Goal: Share content

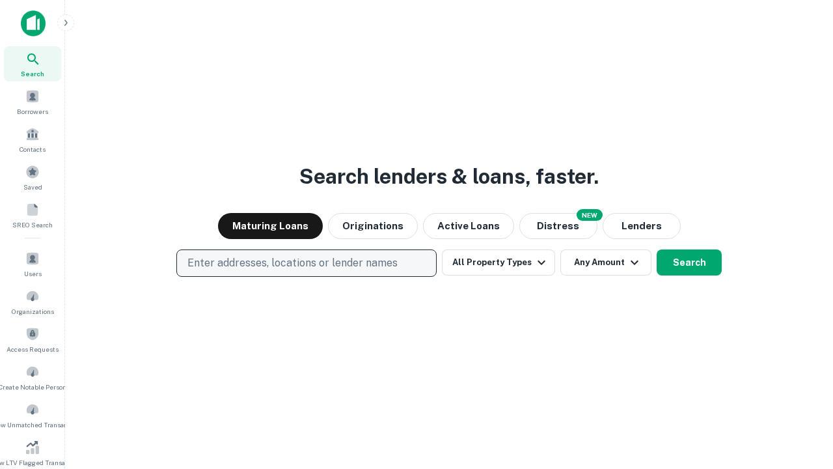
click at [306, 263] on p "Enter addresses, locations or lender names" at bounding box center [292, 263] width 210 height 16
type input "**********"
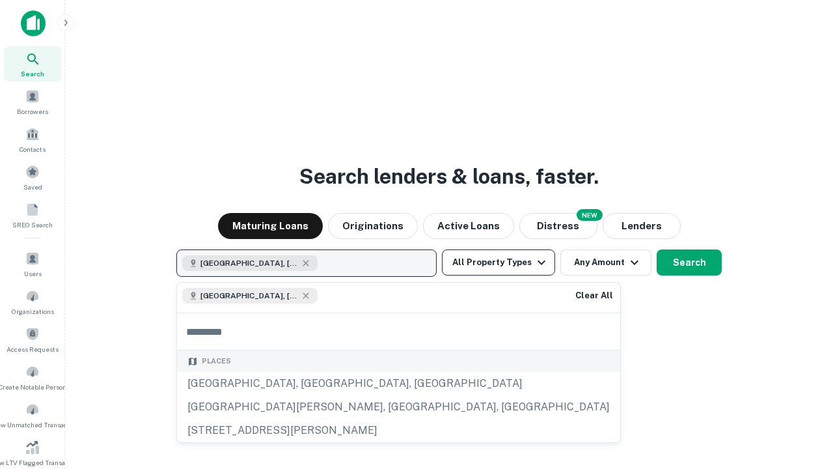
click at [499, 262] on button "All Property Types" at bounding box center [498, 262] width 113 height 26
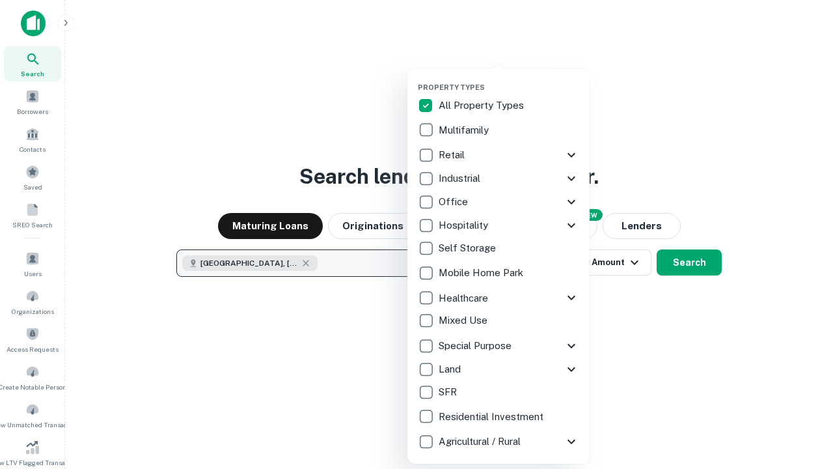
click at [509, 79] on button "button" at bounding box center [509, 79] width 182 height 1
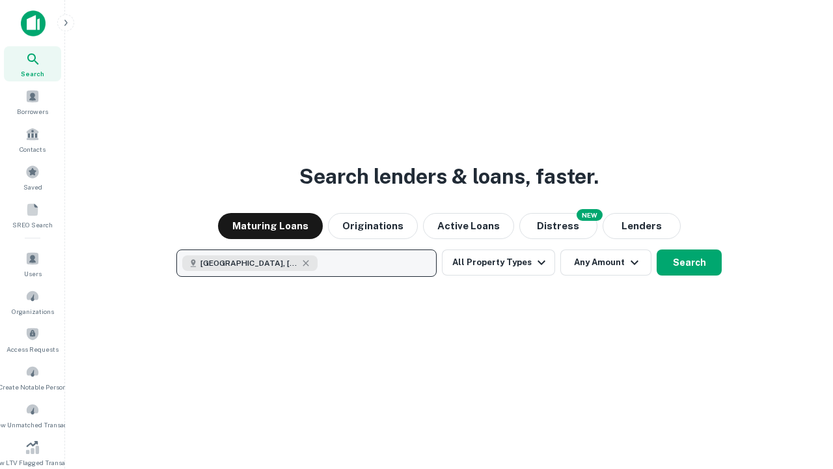
scroll to position [21, 0]
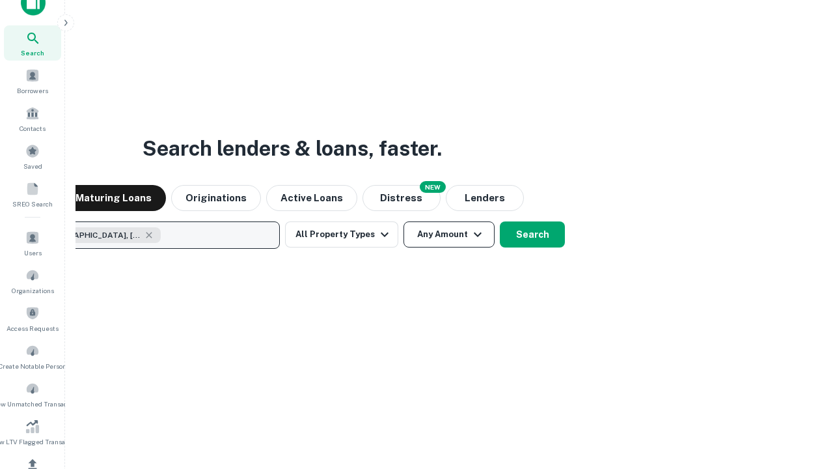
click at [404, 221] on button "Any Amount" at bounding box center [449, 234] width 91 height 26
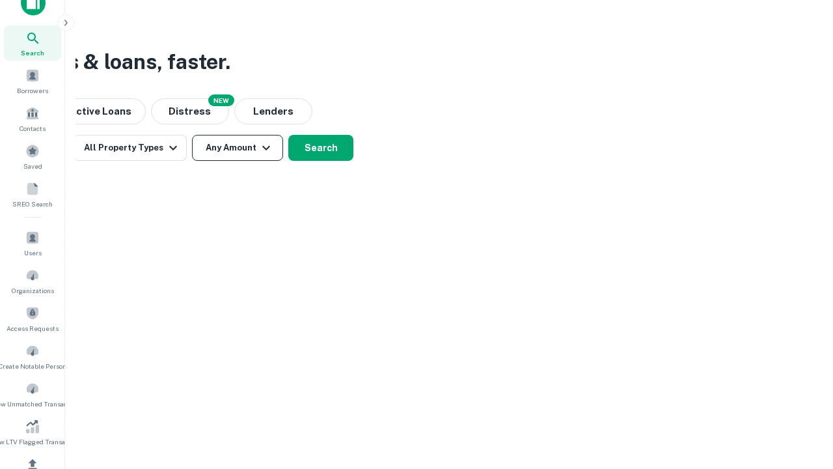
scroll to position [156, 0]
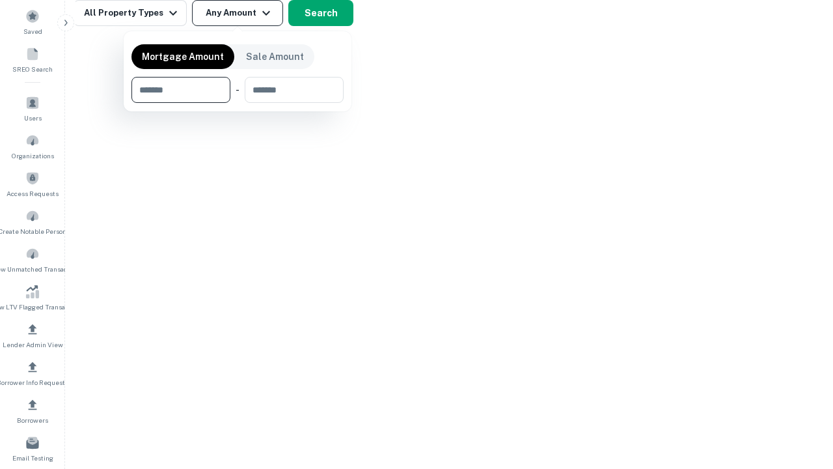
type input "*******"
click at [238, 103] on button "button" at bounding box center [237, 103] width 212 height 1
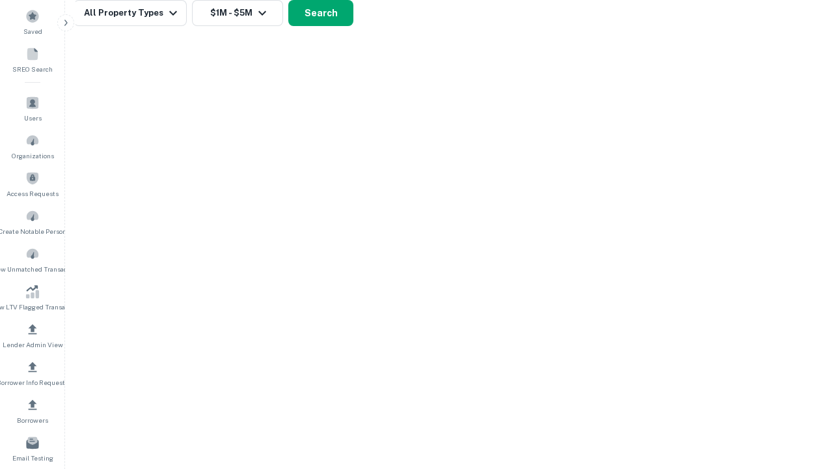
scroll to position [21, 0]
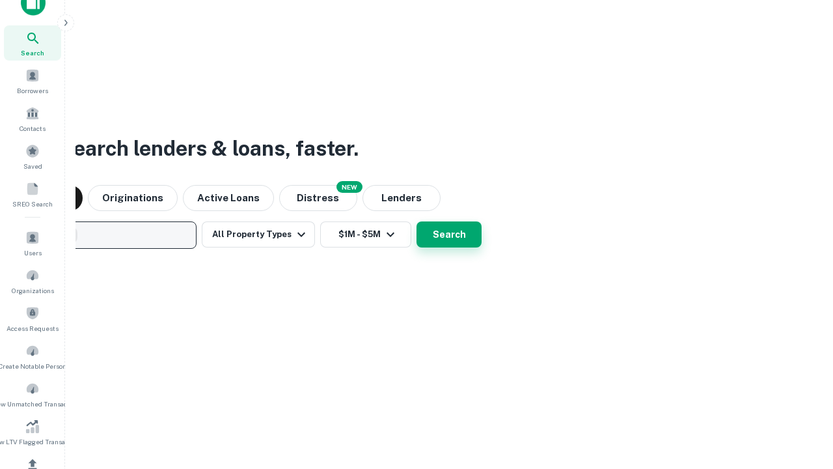
click at [417, 221] on button "Search" at bounding box center [449, 234] width 65 height 26
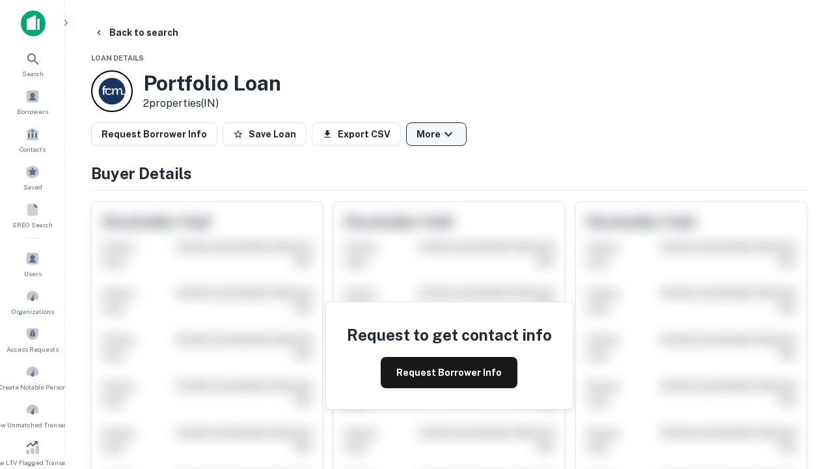
click at [436, 134] on button "More" at bounding box center [436, 133] width 61 height 23
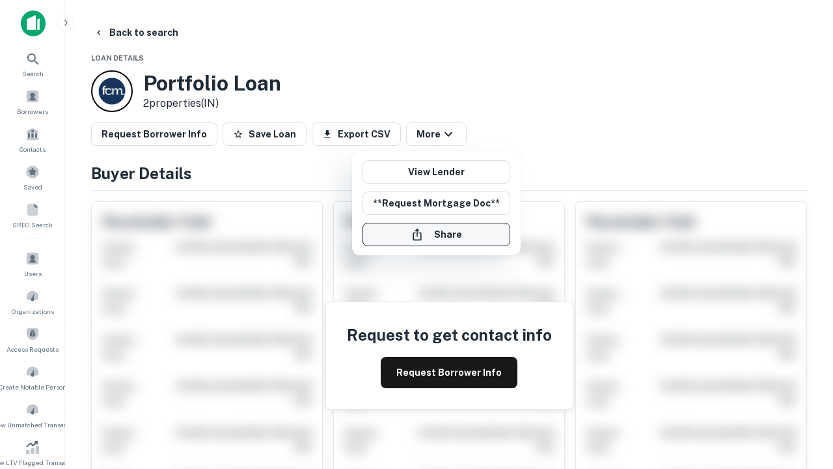
click at [436, 234] on button "Share" at bounding box center [437, 234] width 148 height 23
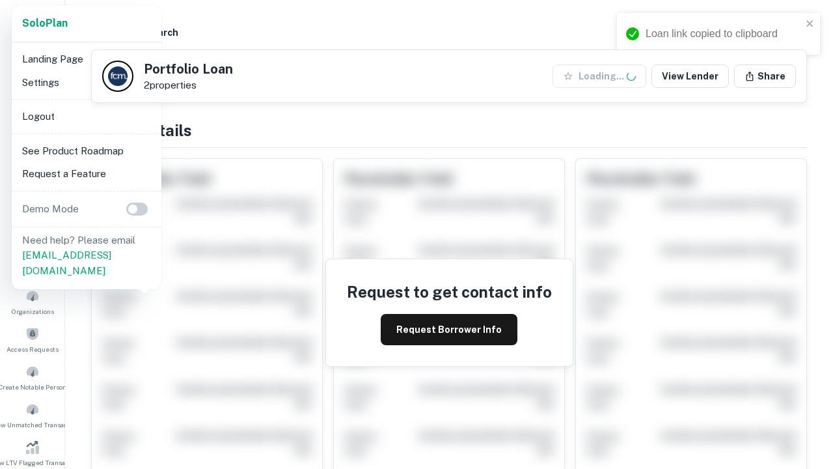
scroll to position [454, 0]
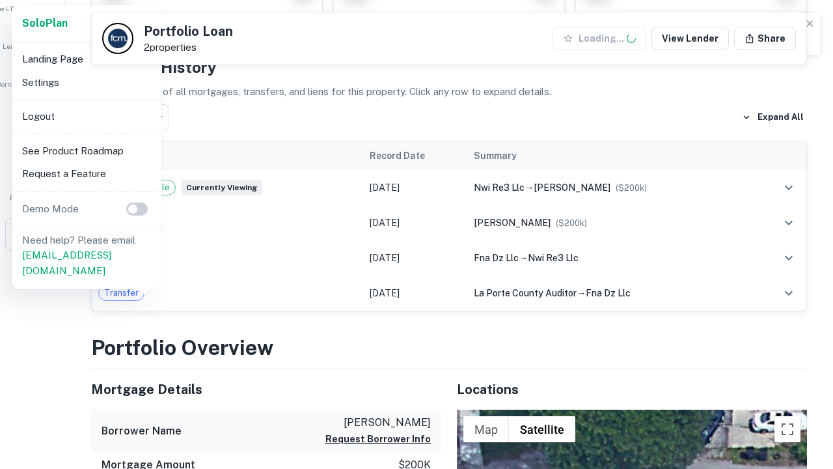
click at [86, 116] on li "Logout" at bounding box center [86, 116] width 139 height 23
